Goal: Information Seeking & Learning: Check status

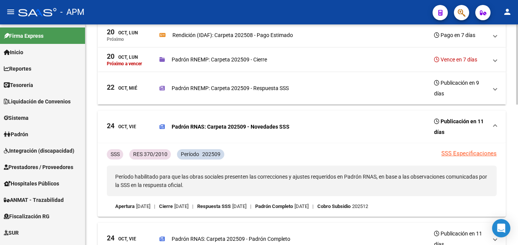
scroll to position [191, 0]
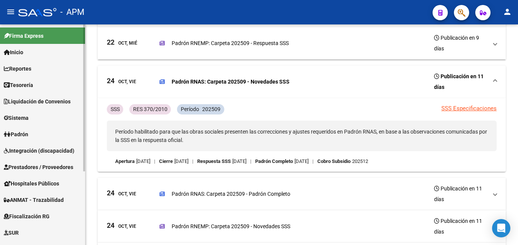
click at [27, 50] on link "Inicio" at bounding box center [42, 52] width 85 height 16
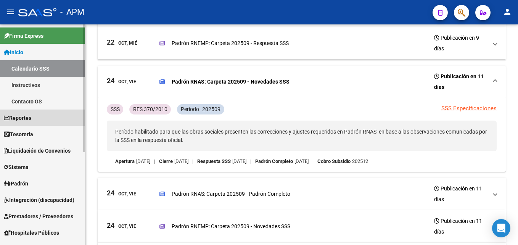
click at [46, 121] on link "Reportes" at bounding box center [42, 118] width 85 height 16
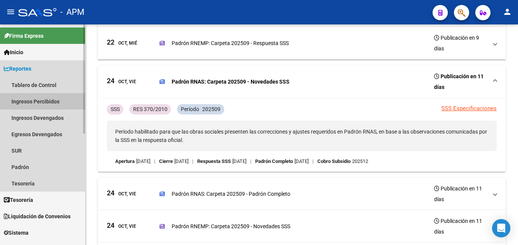
click at [61, 103] on link "Ingresos Percibidos" at bounding box center [42, 101] width 85 height 16
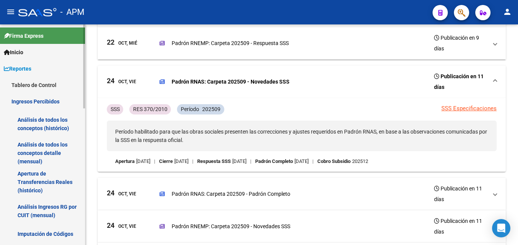
click at [45, 158] on link "Análisis de todos los conceptos detalle (mensual)" at bounding box center [42, 153] width 85 height 29
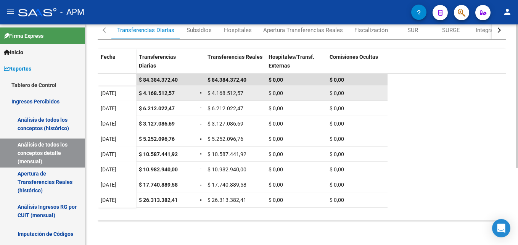
scroll to position [41, 0]
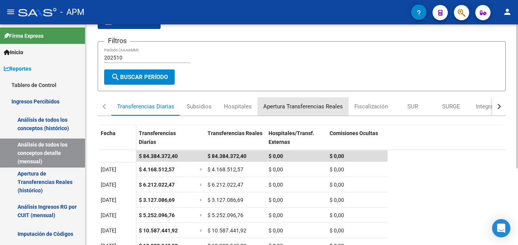
click at [331, 107] on div "Apertura Transferencias Reales" at bounding box center [303, 106] width 80 height 8
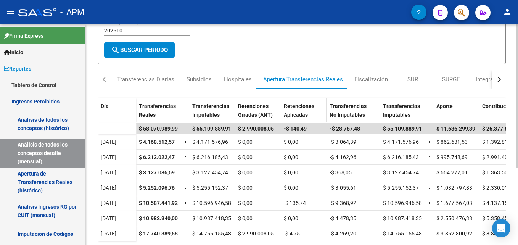
scroll to position [0, 0]
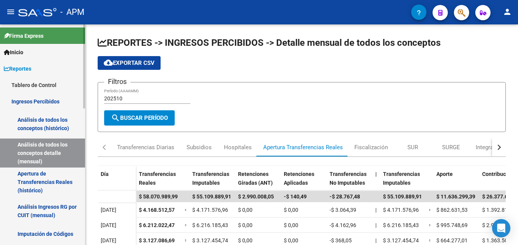
click at [36, 49] on link "Inicio" at bounding box center [42, 52] width 85 height 16
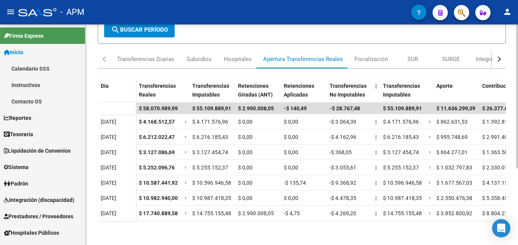
scroll to position [117, 0]
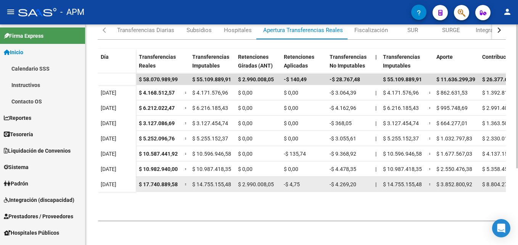
click at [253, 185] on span "$ 2.990.008,05" at bounding box center [256, 184] width 36 height 6
drag, startPoint x: 239, startPoint y: 182, endPoint x: 281, endPoint y: 187, distance: 41.8
click at [281, 187] on div "$ 17.740.889,58 = $ 14.755.155,48 $ 2.990.008,05 -$ 4,75 -$ 4.269,20 | $ 14.755…" at bounding box center [474, 184] width 676 height 15
drag, startPoint x: 281, startPoint y: 187, endPoint x: 265, endPoint y: 185, distance: 16.1
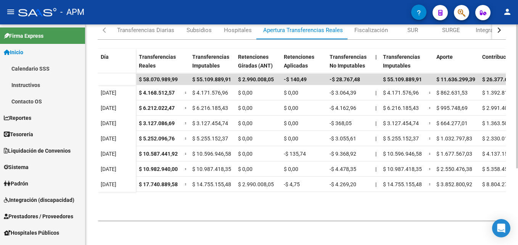
drag, startPoint x: 265, startPoint y: 185, endPoint x: 265, endPoint y: 202, distance: 17.2
click at [265, 202] on datatable-body "$ 58.070.989,99 $ 55.109.889,91 $ 2.990.008,05 -$ 140,49 -$ 28.767,48 $ 55.109.…" at bounding box center [302, 146] width 408 height 147
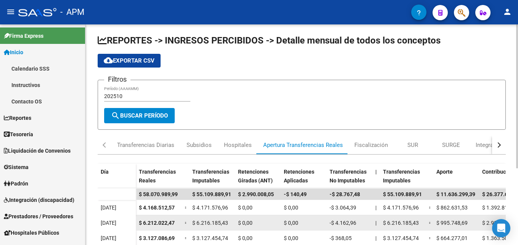
scroll to position [0, 0]
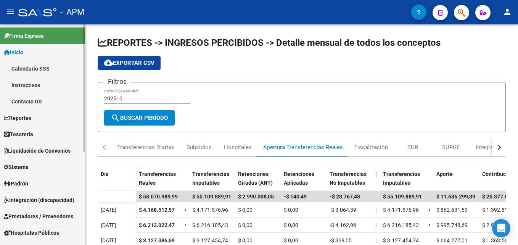
click at [34, 66] on link "Calendario SSS" at bounding box center [42, 68] width 85 height 16
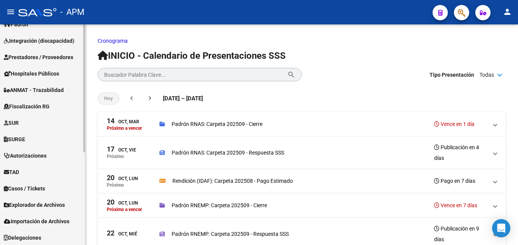
scroll to position [160, 0]
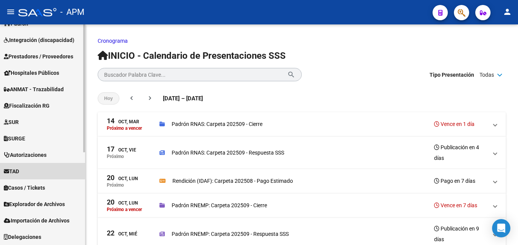
click at [50, 173] on link "TAD" at bounding box center [42, 171] width 85 height 16
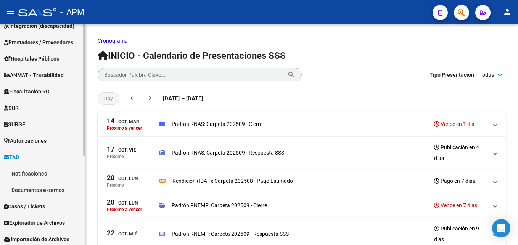
scroll to position [111, 0]
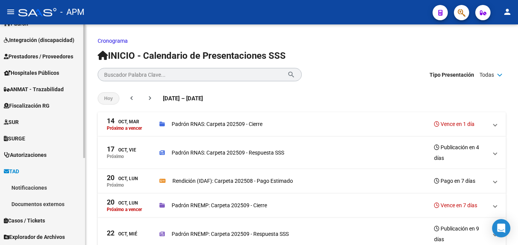
click at [50, 187] on link "Notificaciones" at bounding box center [42, 187] width 85 height 16
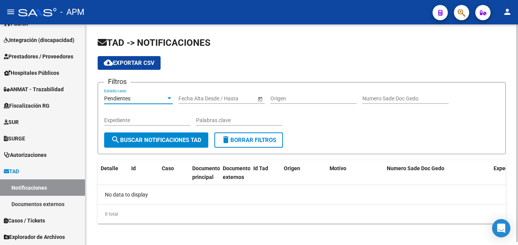
click at [166, 100] on div at bounding box center [169, 98] width 7 height 6
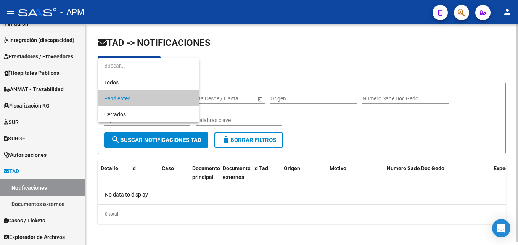
click at [166, 100] on span "Pendientes" at bounding box center [148, 98] width 89 height 16
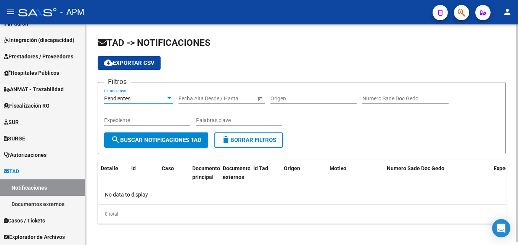
click at [159, 100] on div "Pendientes" at bounding box center [135, 98] width 62 height 6
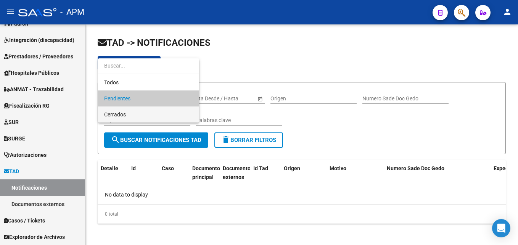
click at [145, 121] on span "Cerrados" at bounding box center [148, 115] width 89 height 16
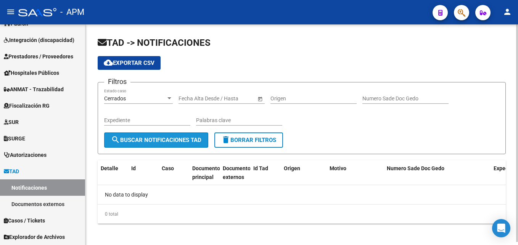
click at [145, 139] on span "search Buscar Notificaciones TAD" at bounding box center [156, 140] width 90 height 7
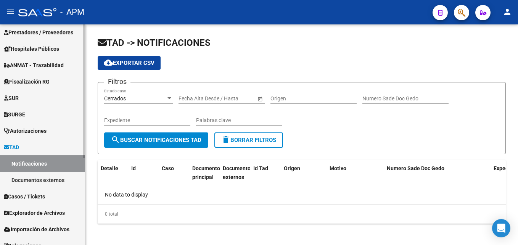
scroll to position [144, 0]
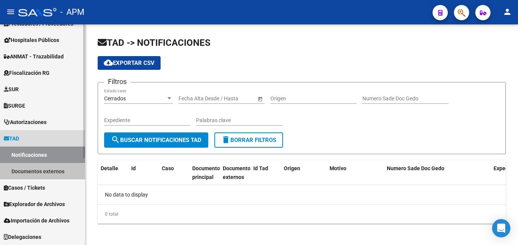
click at [63, 173] on link "Documentos externos" at bounding box center [42, 171] width 85 height 16
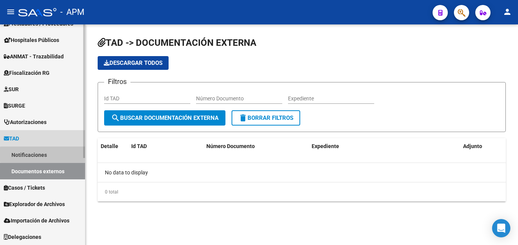
click at [64, 155] on link "Notificaciones" at bounding box center [42, 155] width 85 height 16
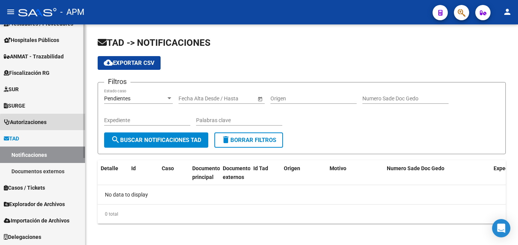
click at [61, 122] on link "Autorizaciones" at bounding box center [42, 122] width 85 height 16
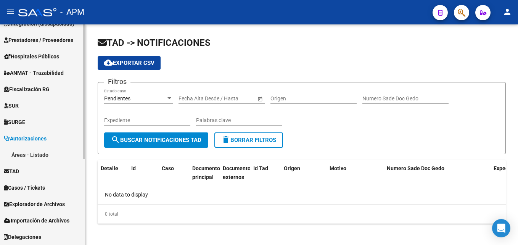
scroll to position [127, 0]
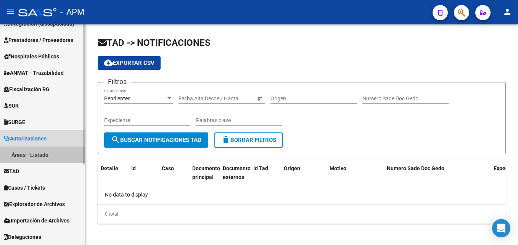
click at [52, 150] on link "Áreas - Listado" at bounding box center [42, 155] width 85 height 16
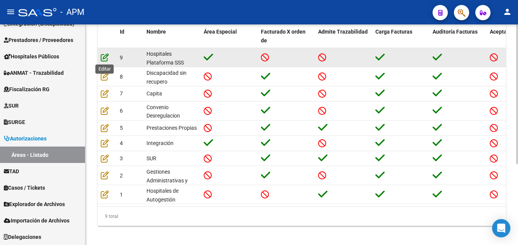
click at [104, 57] on icon at bounding box center [105, 57] width 8 height 8
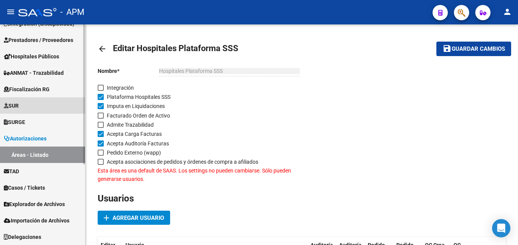
click at [19, 107] on span "SUR" at bounding box center [11, 106] width 15 height 8
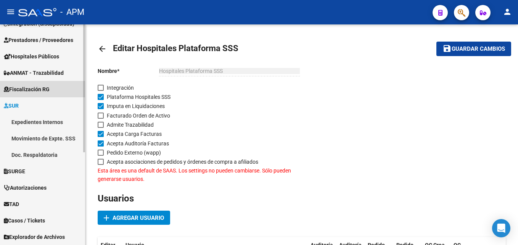
click at [29, 90] on span "Fiscalización RG" at bounding box center [27, 89] width 46 height 8
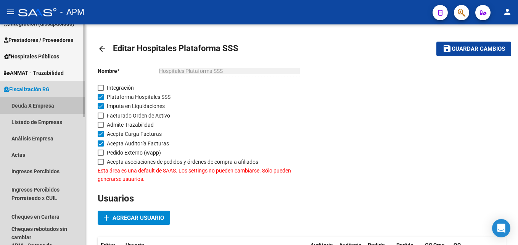
click at [34, 110] on link "Deuda X Empresa" at bounding box center [42, 105] width 85 height 16
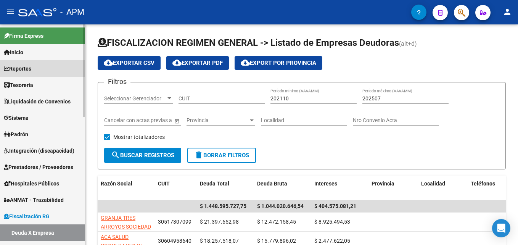
click at [44, 67] on link "Reportes" at bounding box center [42, 68] width 85 height 16
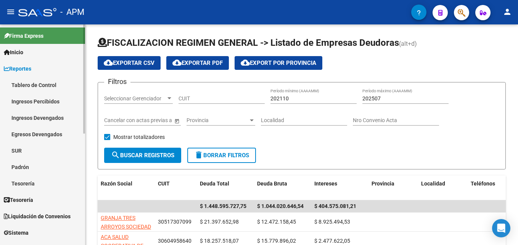
click at [40, 54] on link "Inicio" at bounding box center [42, 52] width 85 height 16
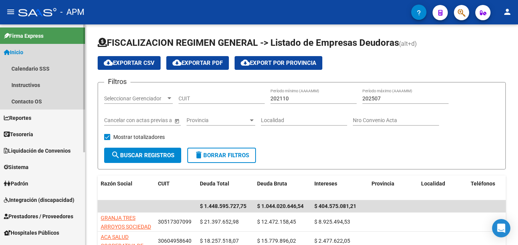
click at [40, 53] on link "Inicio" at bounding box center [42, 52] width 85 height 16
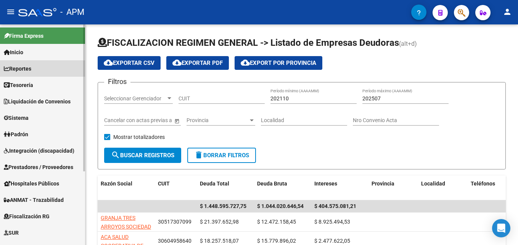
click at [40, 69] on link "Reportes" at bounding box center [42, 68] width 85 height 16
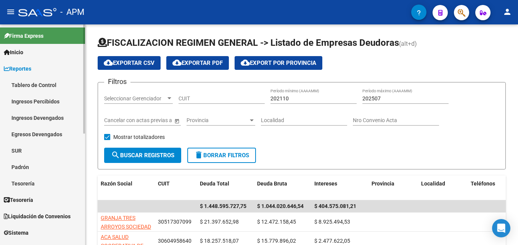
click at [50, 87] on link "Tablero de Control" at bounding box center [42, 85] width 85 height 16
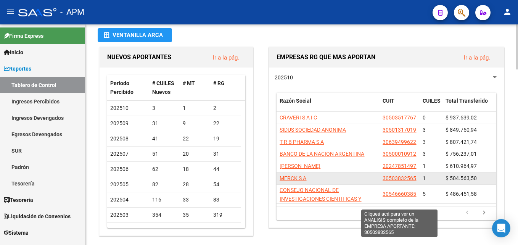
scroll to position [38, 0]
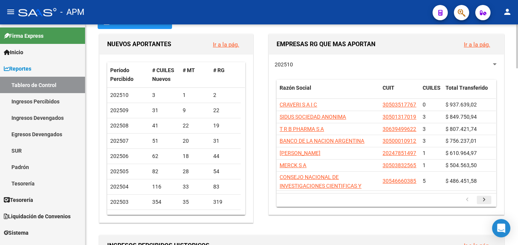
click at [482, 200] on icon "go to next page" at bounding box center [484, 200] width 10 height 9
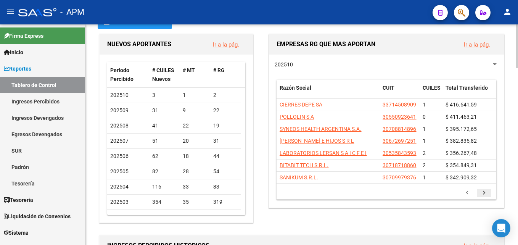
click at [482, 200] on div "202510 Razón Social CUIT CUILES Total Transferido CIERRES DEPE SA 33714508909 1…" at bounding box center [386, 131] width 235 height 153
click at [482, 194] on icon "go to next page" at bounding box center [484, 193] width 10 height 9
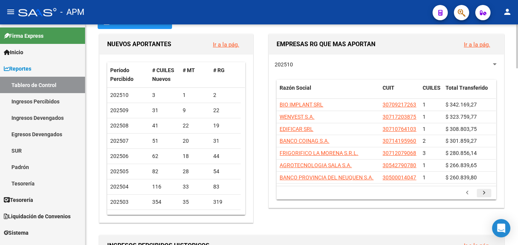
click at [482, 194] on icon "go to next page" at bounding box center [484, 193] width 10 height 9
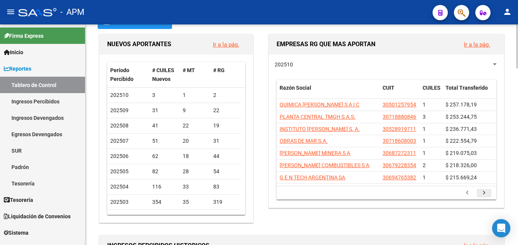
click at [482, 194] on icon "go to next page" at bounding box center [484, 193] width 10 height 9
